Goal: Transaction & Acquisition: Book appointment/travel/reservation

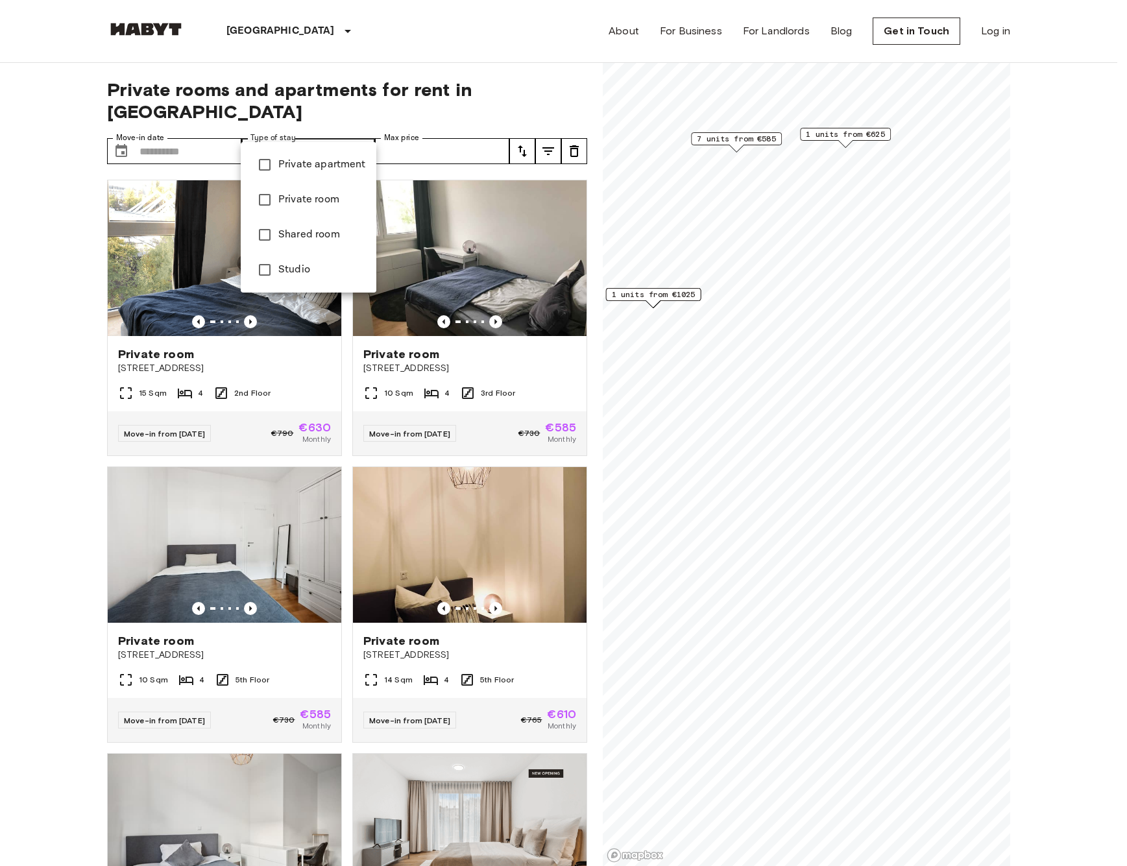
click at [284, 273] on span "Studio" at bounding box center [322, 270] width 88 height 16
type input "******"
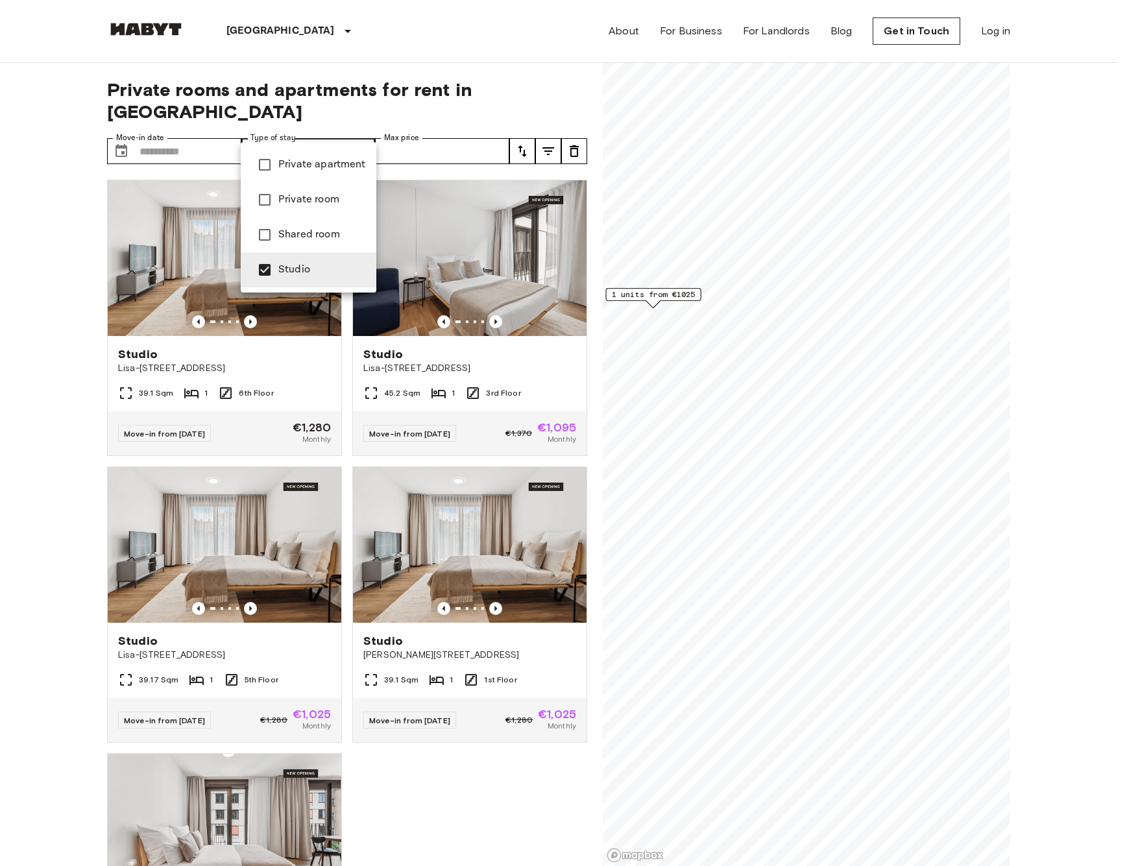
click at [67, 340] on div at bounding box center [563, 433] width 1127 height 866
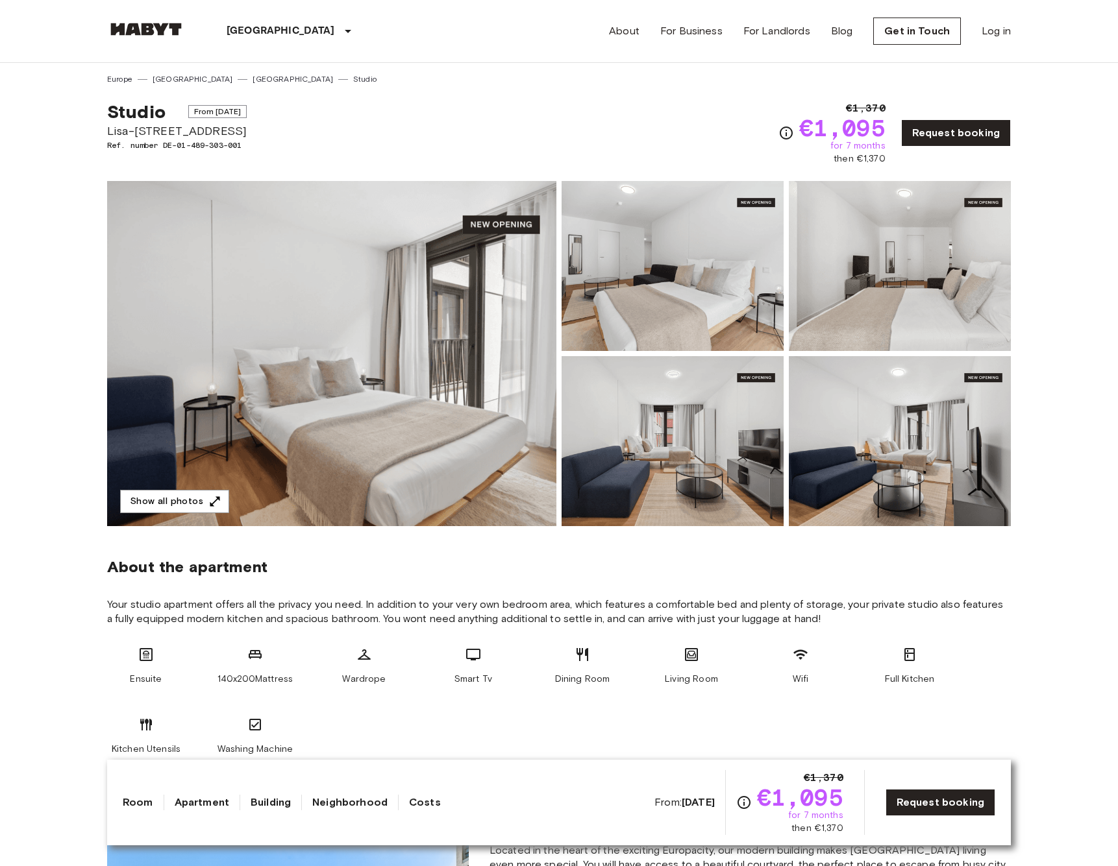
click at [415, 330] on img at bounding box center [331, 353] width 449 height 345
click at [763, 485] on img at bounding box center [672, 441] width 222 height 170
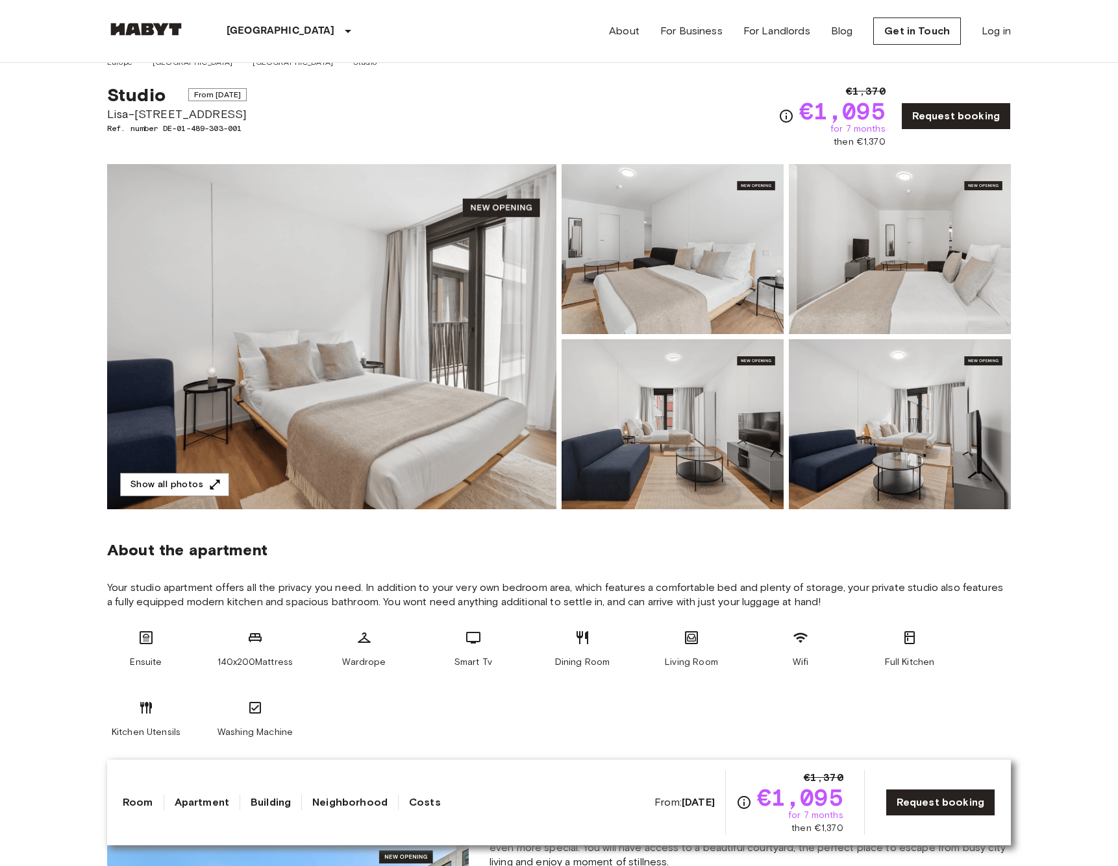
scroll to position [73, 0]
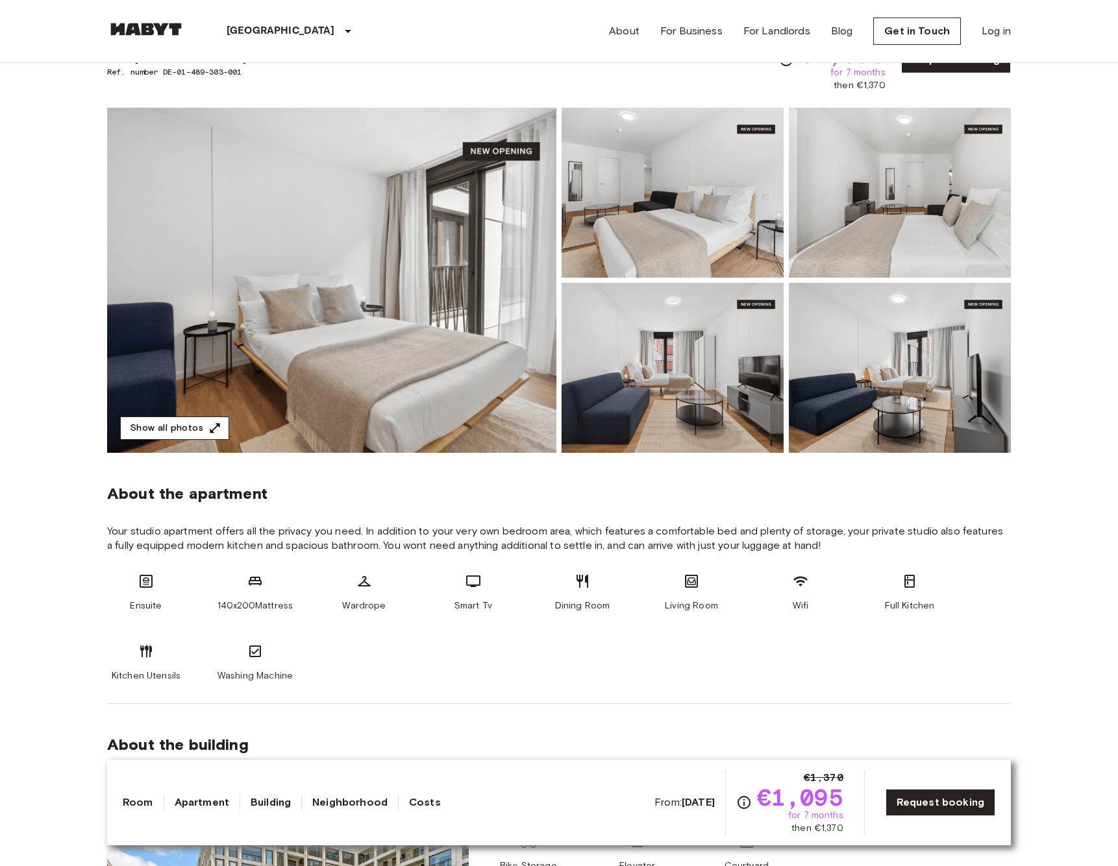
click at [189, 428] on button "Show all photos" at bounding box center [174, 429] width 109 height 24
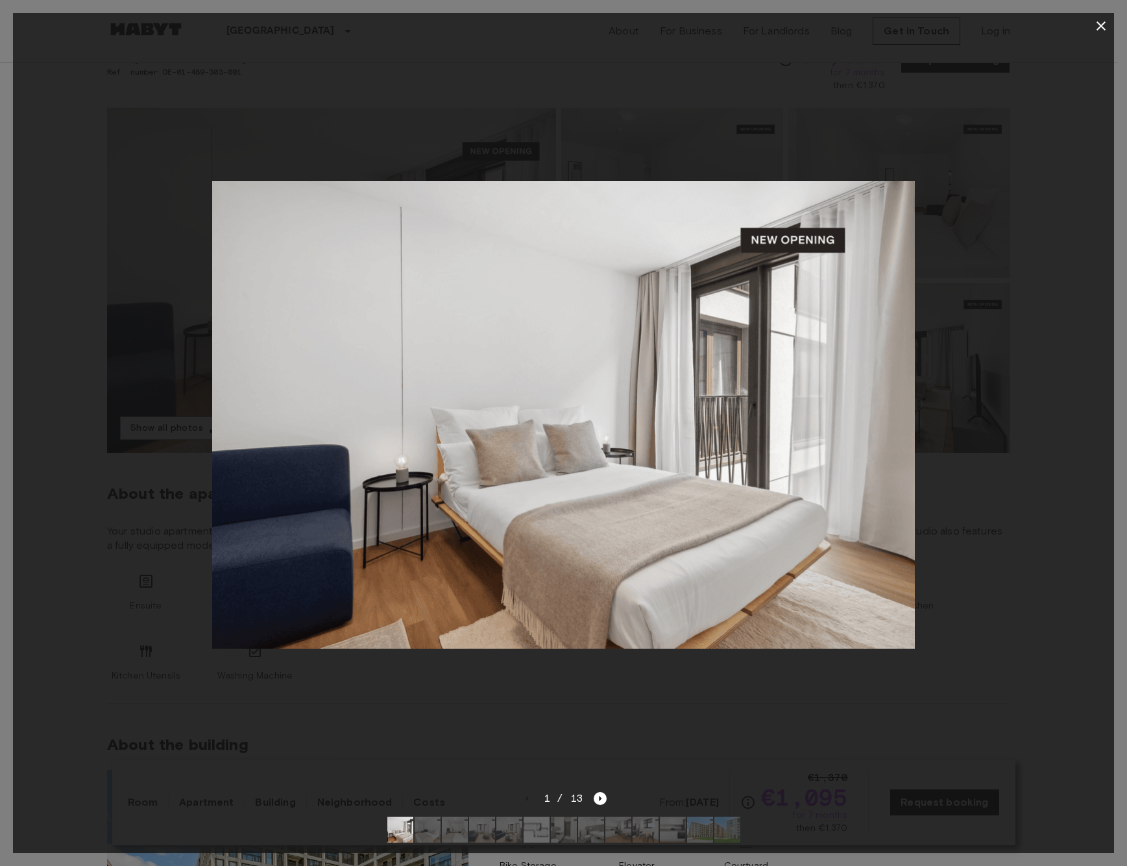
click at [720, 818] on img at bounding box center [728, 830] width 26 height 26
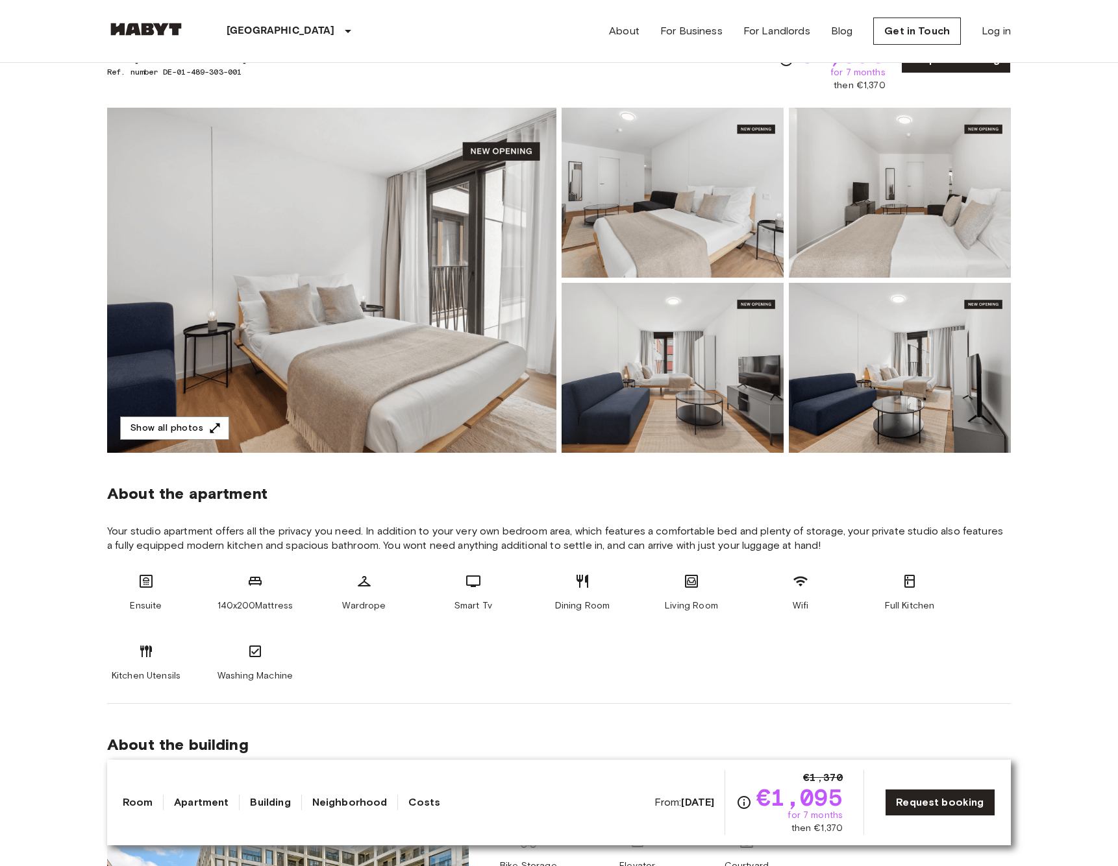
click at [508, 354] on img at bounding box center [331, 280] width 449 height 345
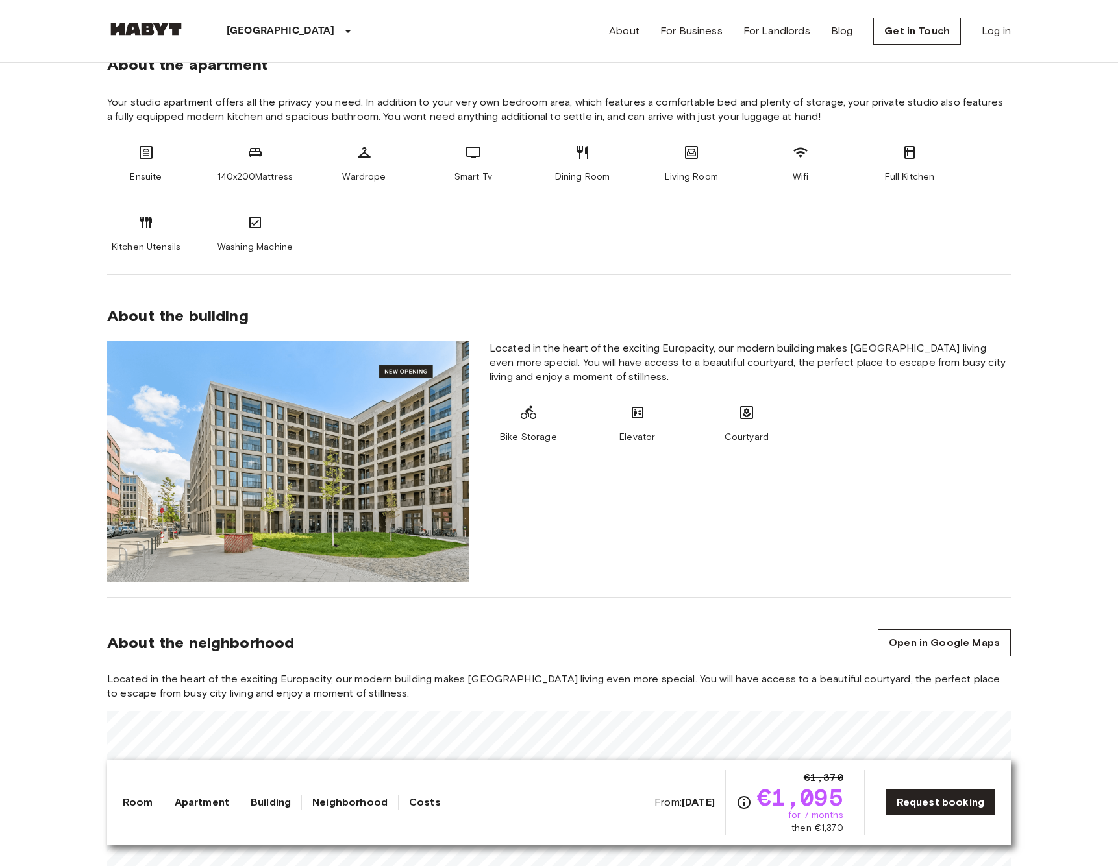
scroll to position [769, 0]
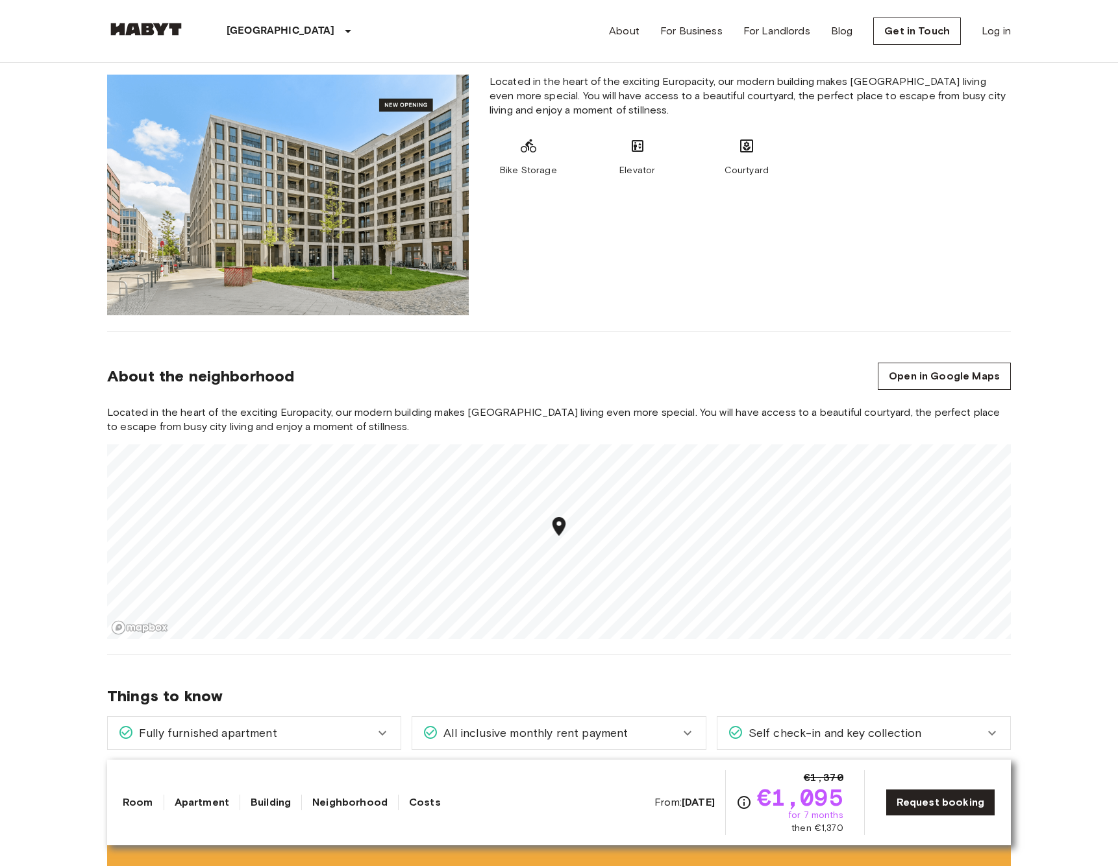
click at [561, 538] on icon "Map marker" at bounding box center [559, 526] width 23 height 23
drag, startPoint x: 562, startPoint y: 541, endPoint x: 561, endPoint y: 509, distance: 31.8
click at [561, 509] on div "Map marker" at bounding box center [557, 506] width 23 height 27
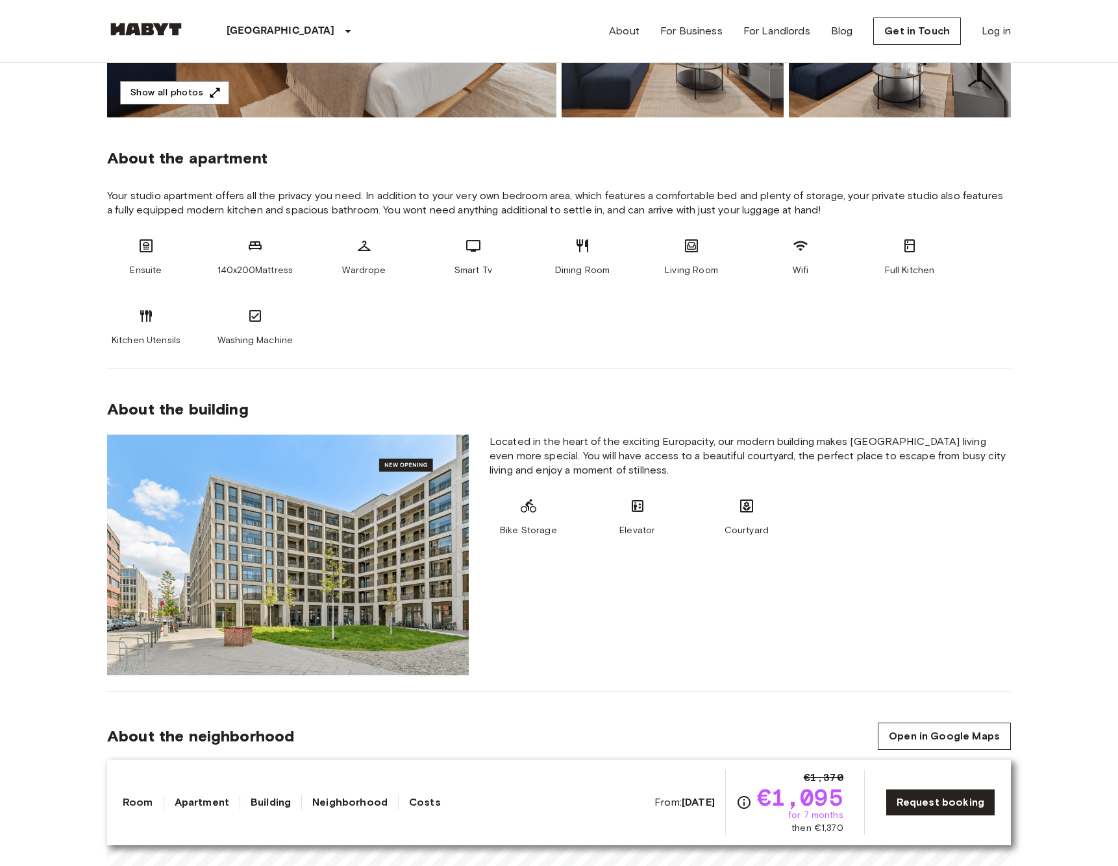
scroll to position [0, 0]
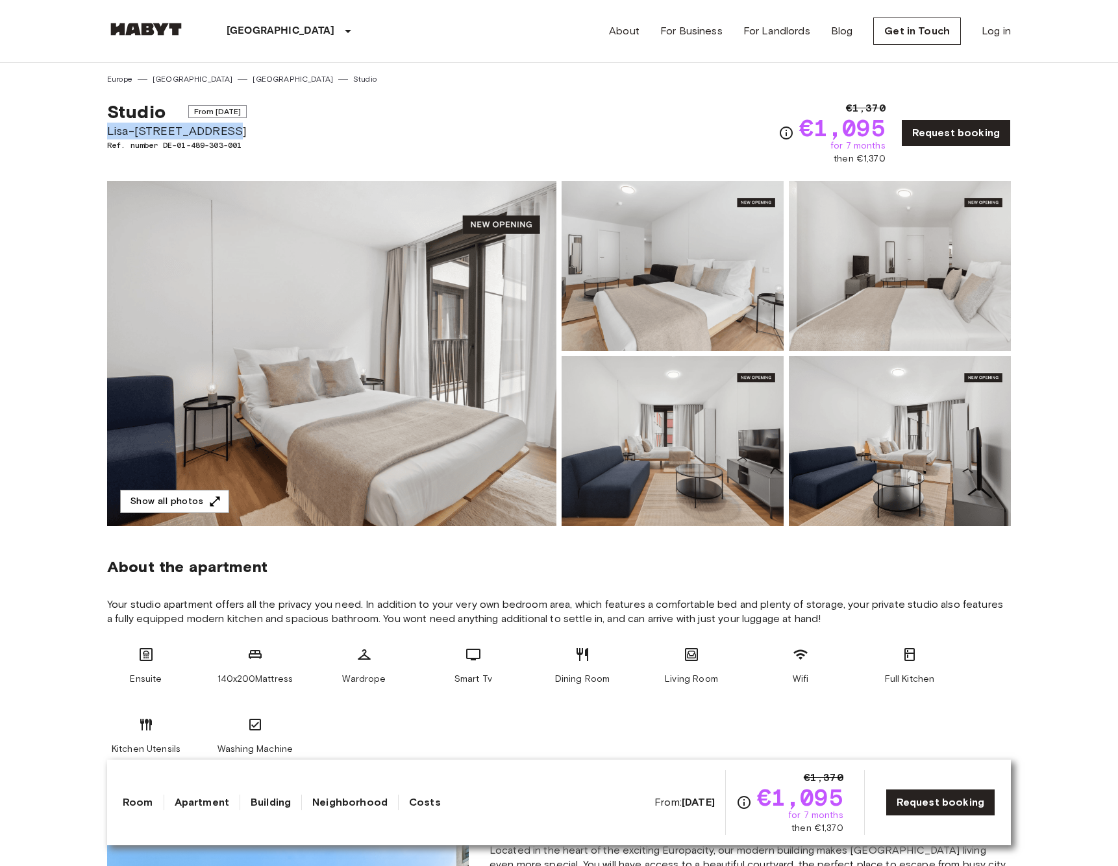
drag, startPoint x: 276, startPoint y: 129, endPoint x: 60, endPoint y: 136, distance: 215.6
copy span "Lisa-[STREET_ADDRESS]"
